Goal: Navigation & Orientation: Find specific page/section

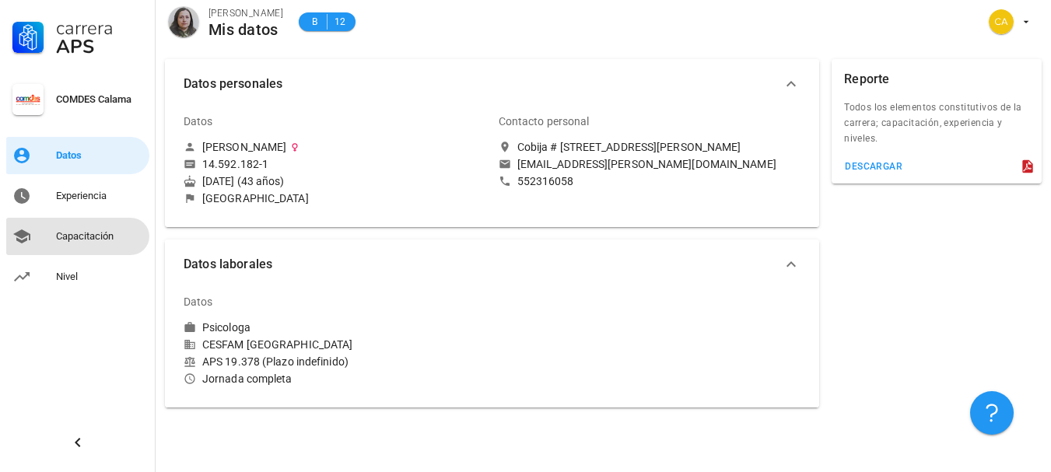
click at [84, 234] on div "Capacitación" at bounding box center [99, 236] width 87 height 12
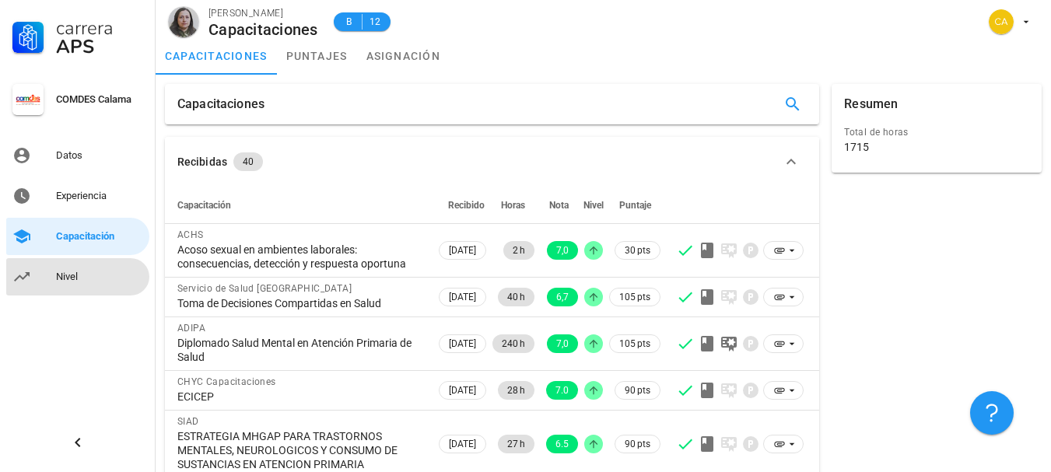
click at [66, 278] on div "Nivel" at bounding box center [99, 277] width 87 height 12
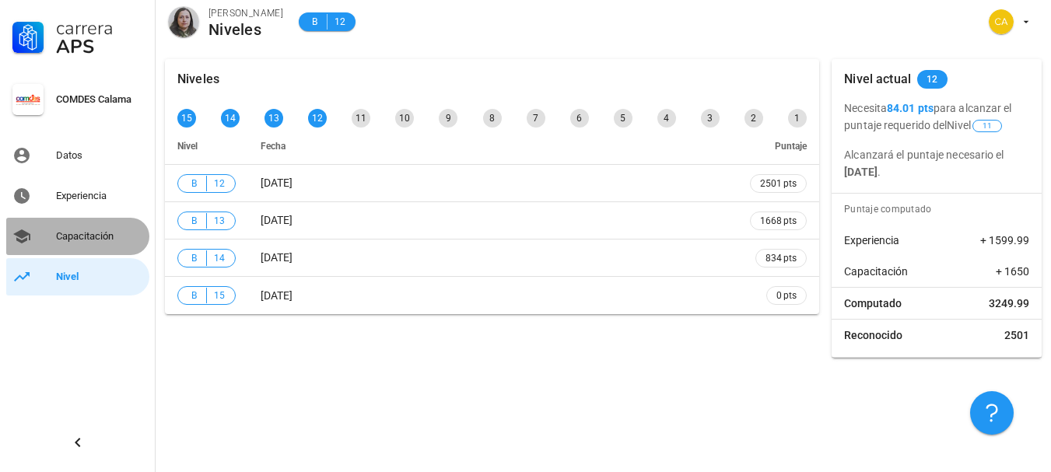
click at [87, 231] on div "Capacitación" at bounding box center [99, 236] width 87 height 12
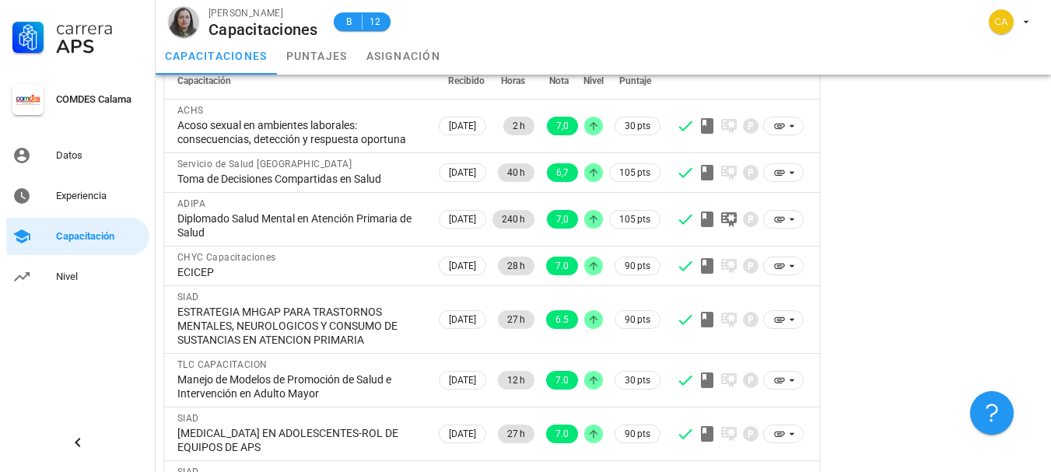
scroll to position [156, 0]
